Goal: Transaction & Acquisition: Purchase product/service

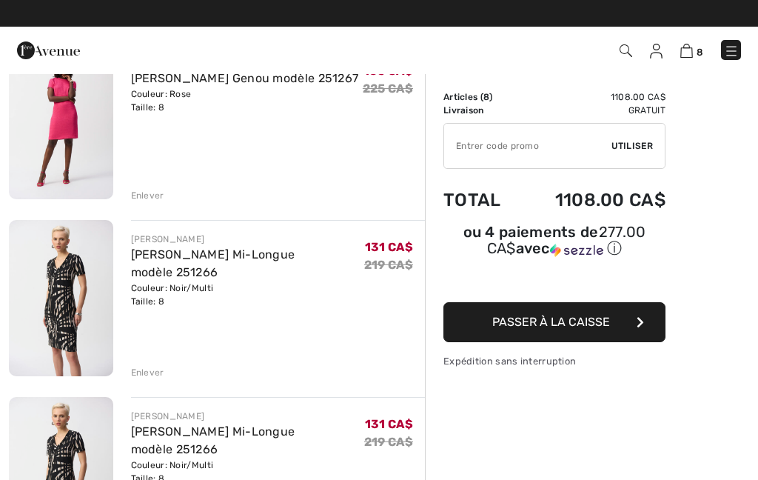
scroll to position [674, 0]
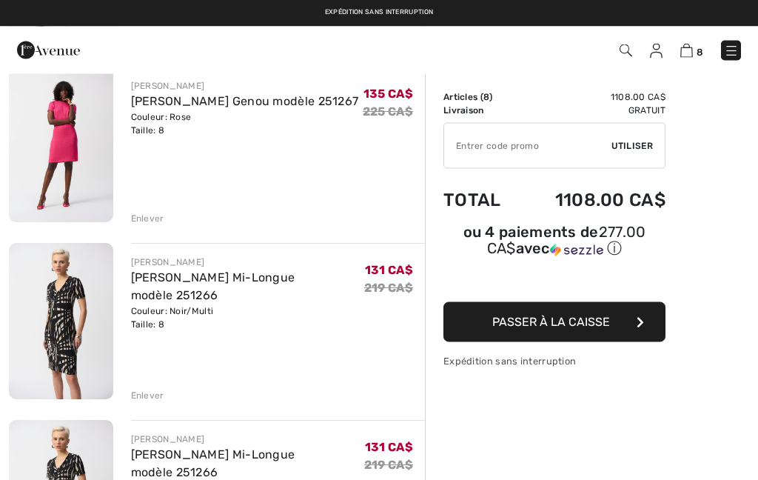
click at [149, 386] on div "Enlever" at bounding box center [278, 394] width 295 height 16
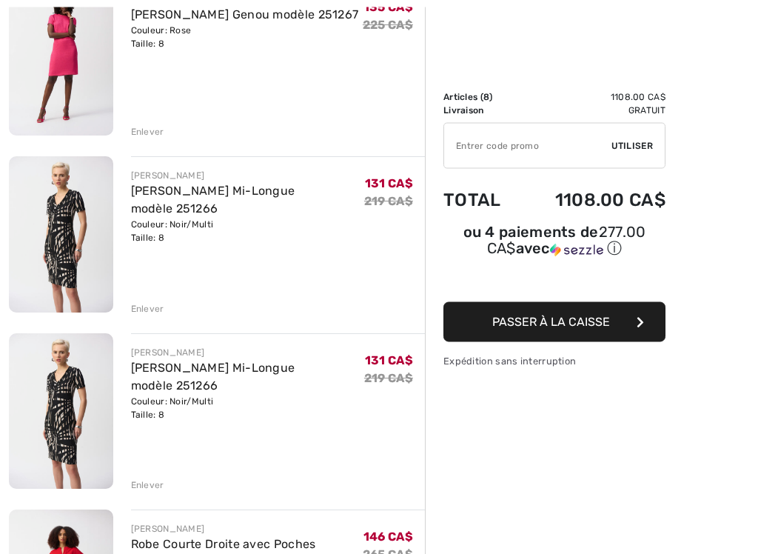
scroll to position [797, 0]
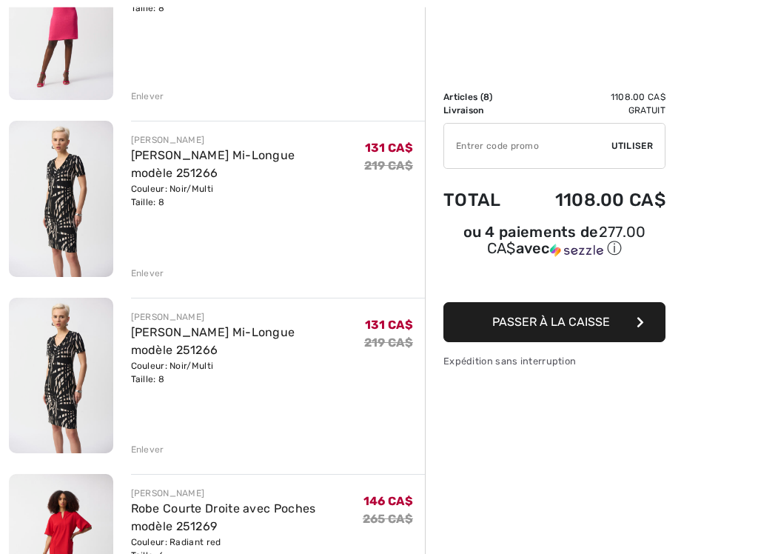
click at [158, 274] on div "Enlever" at bounding box center [147, 272] width 33 height 13
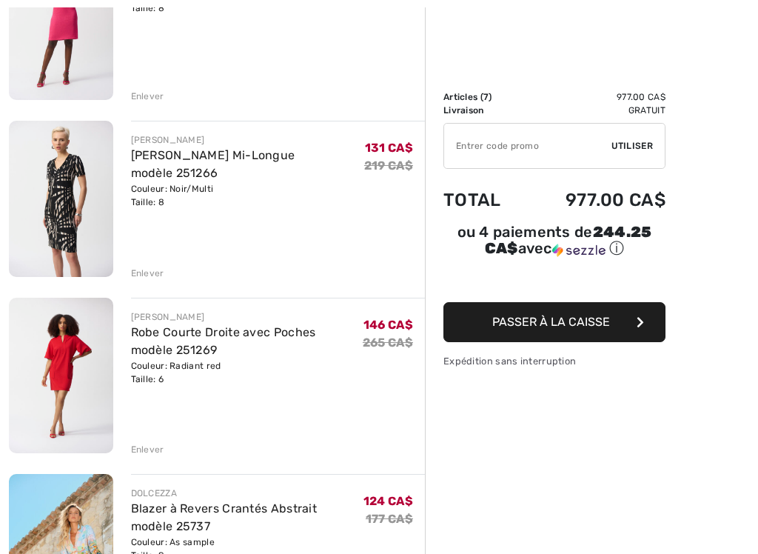
click at [90, 228] on img at bounding box center [61, 198] width 104 height 155
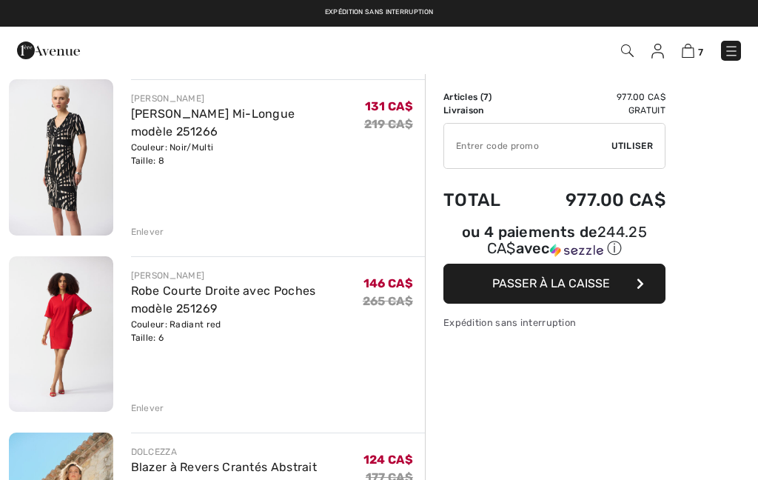
scroll to position [839, 0]
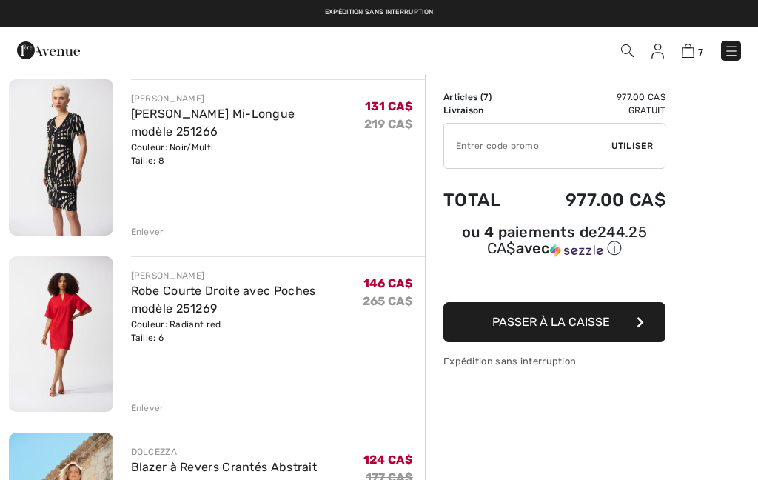
click at [68, 335] on img at bounding box center [61, 333] width 104 height 155
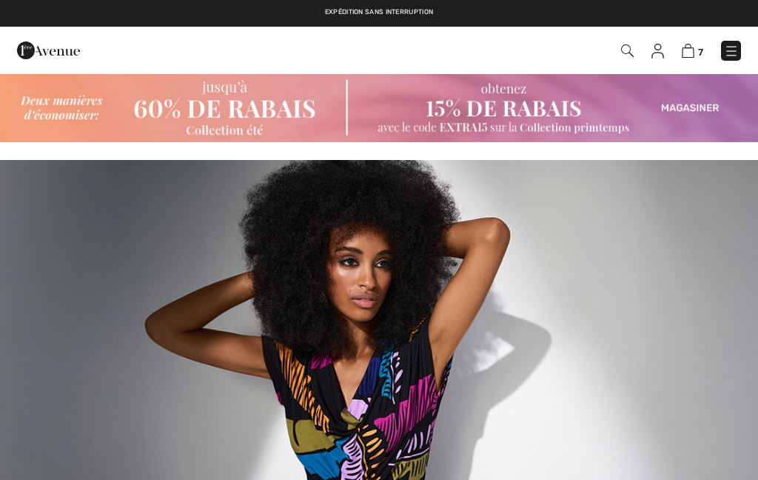
checkbox input "true"
click at [328, 276] on img at bounding box center [379, 329] width 758 height 338
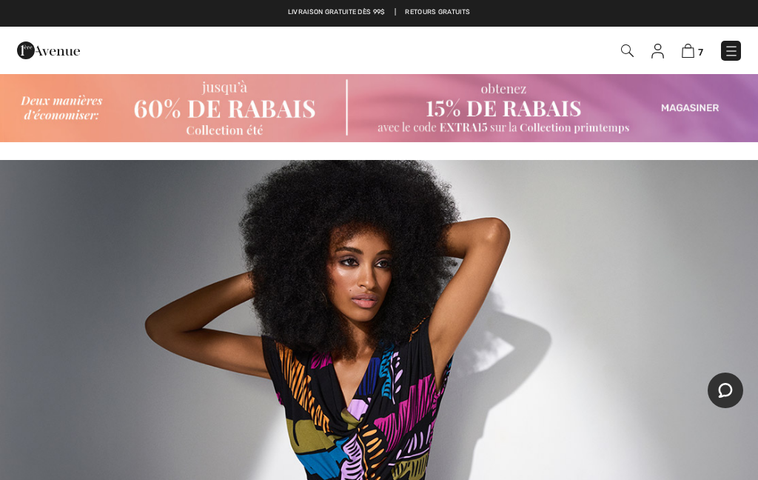
click at [334, 314] on img at bounding box center [379, 329] width 758 height 338
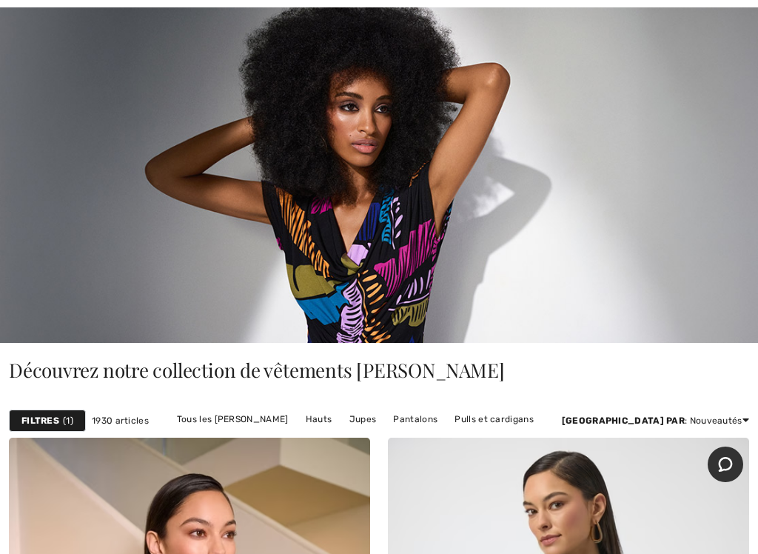
click at [392, 230] on img at bounding box center [379, 174] width 758 height 338
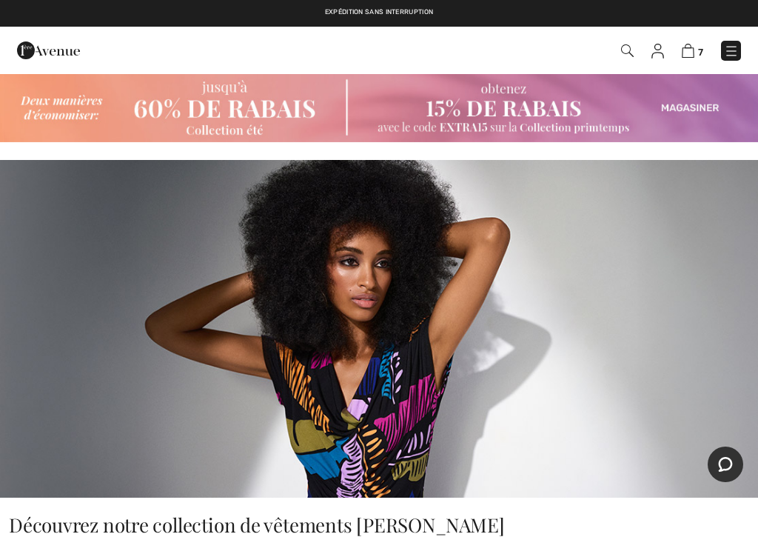
click at [694, 50] on img at bounding box center [688, 51] width 13 height 14
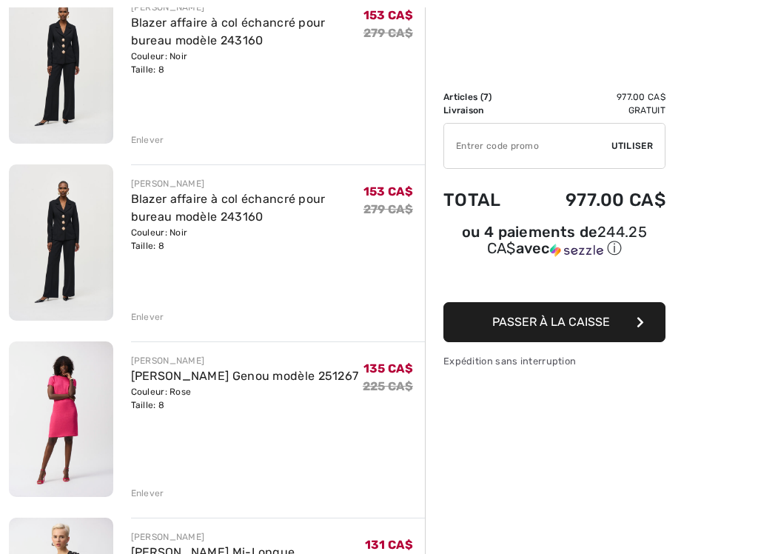
scroll to position [415, 0]
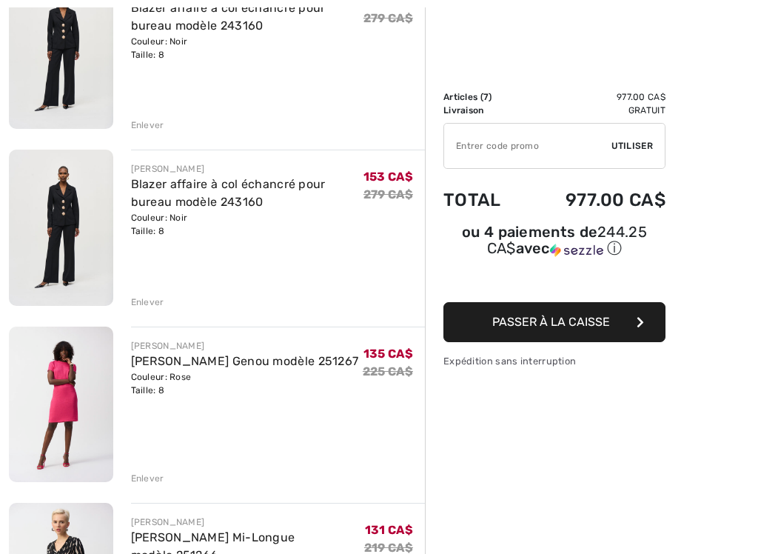
click at [146, 299] on div "Enlever" at bounding box center [147, 301] width 33 height 13
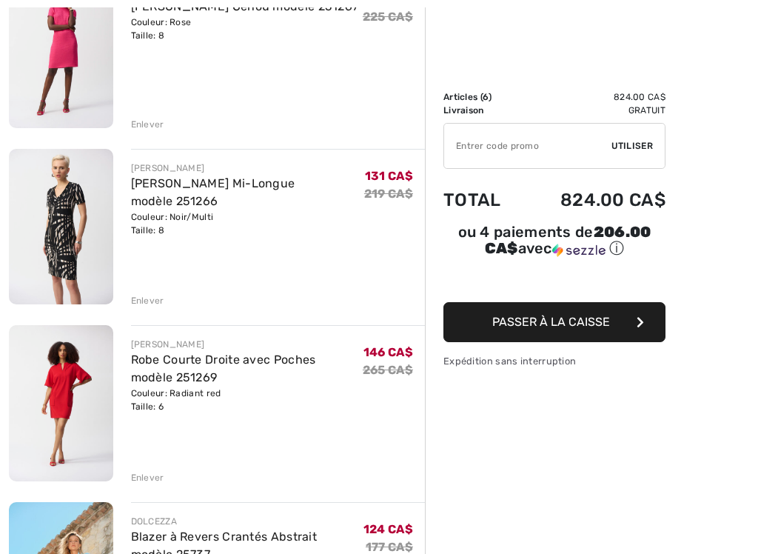
scroll to position [598, 0]
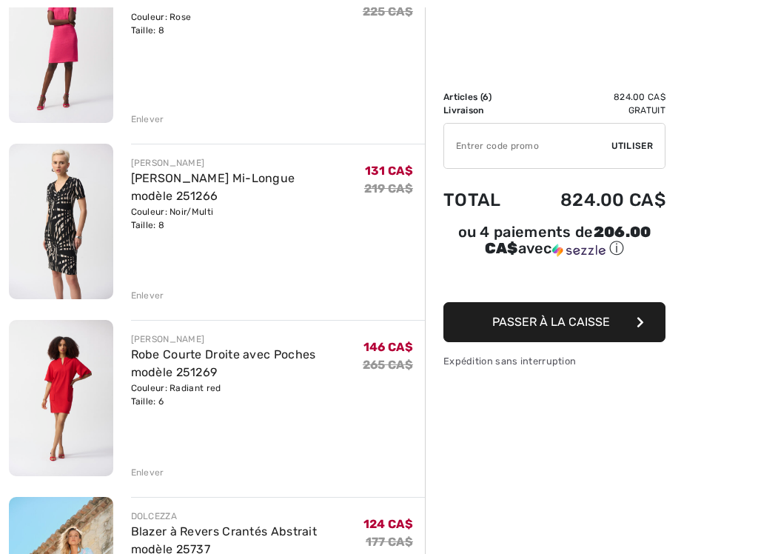
click at [73, 397] on img at bounding box center [61, 397] width 104 height 155
